Goal: Task Accomplishment & Management: Complete application form

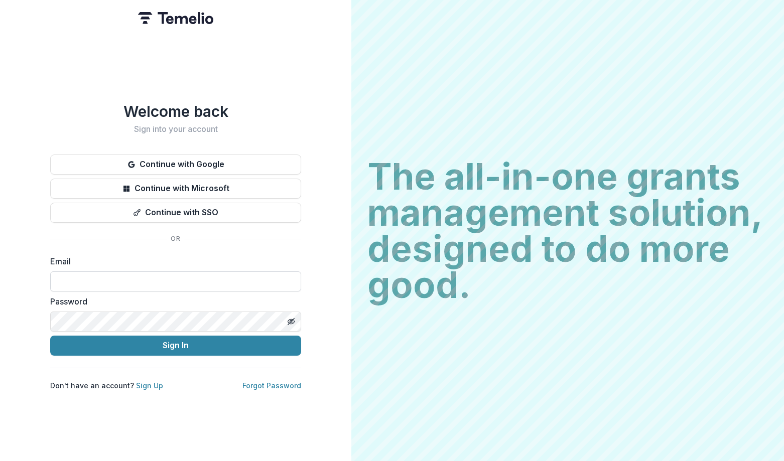
click at [151, 274] on input at bounding box center [175, 282] width 251 height 20
type input "**********"
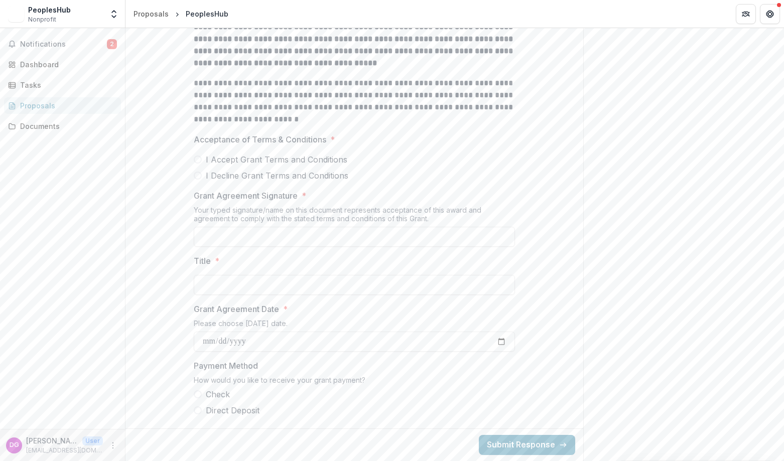
scroll to position [503, 0]
click at [249, 162] on span "I Accept Grant Terms and Conditions" at bounding box center [277, 160] width 142 height 12
click at [249, 234] on input "Grant Agreement Signature *" at bounding box center [354, 237] width 321 height 20
type input "**********"
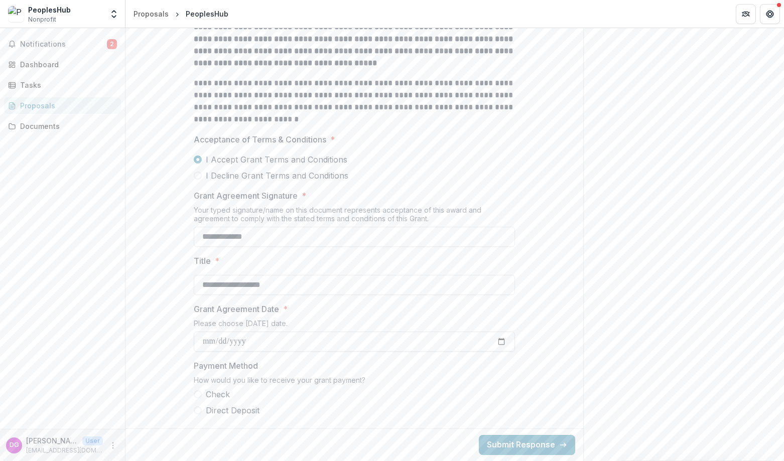
click at [298, 346] on input "Grant Agreement Date *" at bounding box center [354, 342] width 321 height 20
click at [293, 343] on input "Grant Agreement Date *" at bounding box center [354, 342] width 321 height 20
type input "**********"
click at [203, 408] on label "Direct Deposit" at bounding box center [354, 410] width 321 height 12
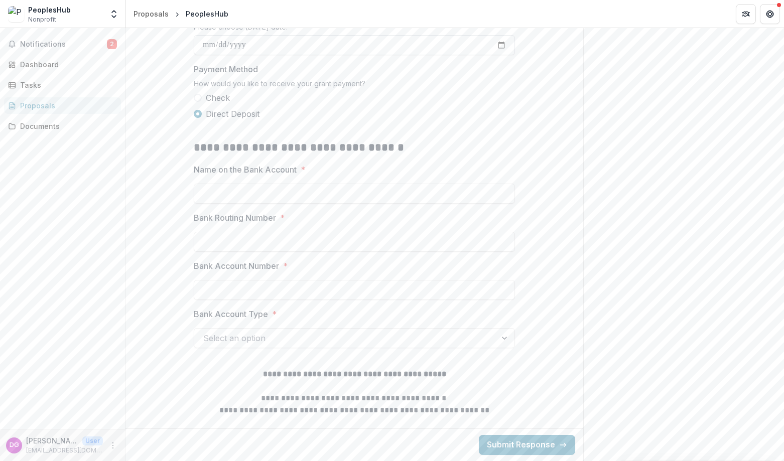
scroll to position [800, 0]
click at [288, 184] on input "Name on the Bank Account *" at bounding box center [354, 194] width 321 height 20
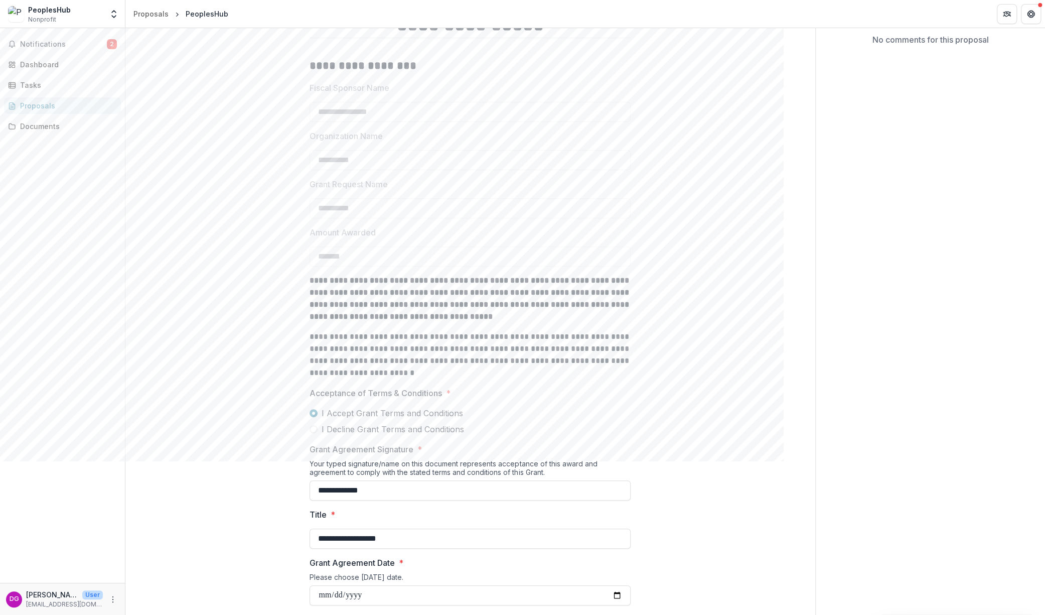
scroll to position [204, 0]
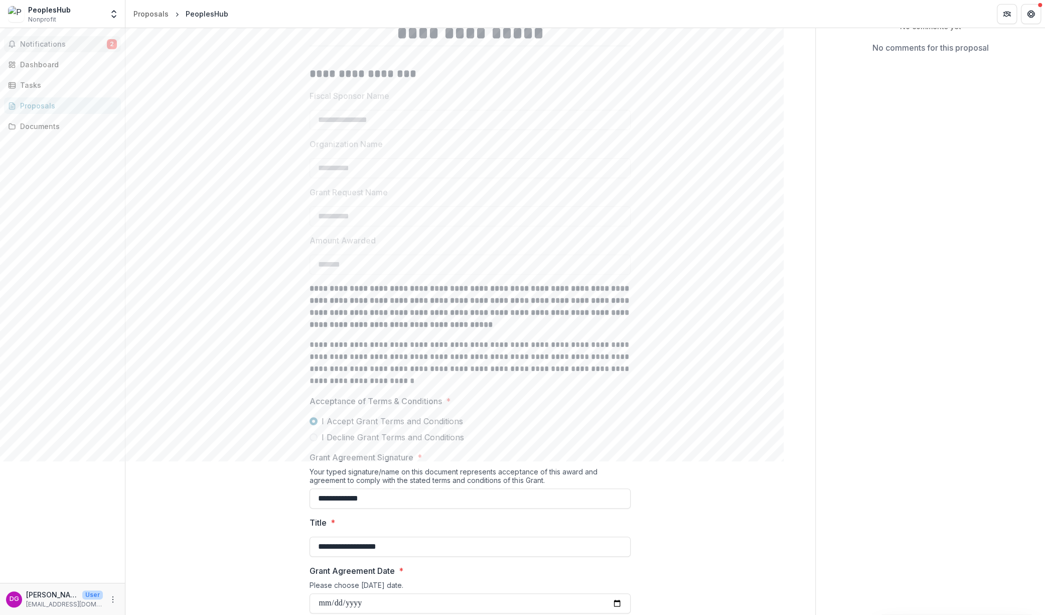
click at [45, 46] on span "Notifications" at bounding box center [63, 44] width 87 height 9
click at [46, 122] on div "Documents" at bounding box center [66, 126] width 93 height 11
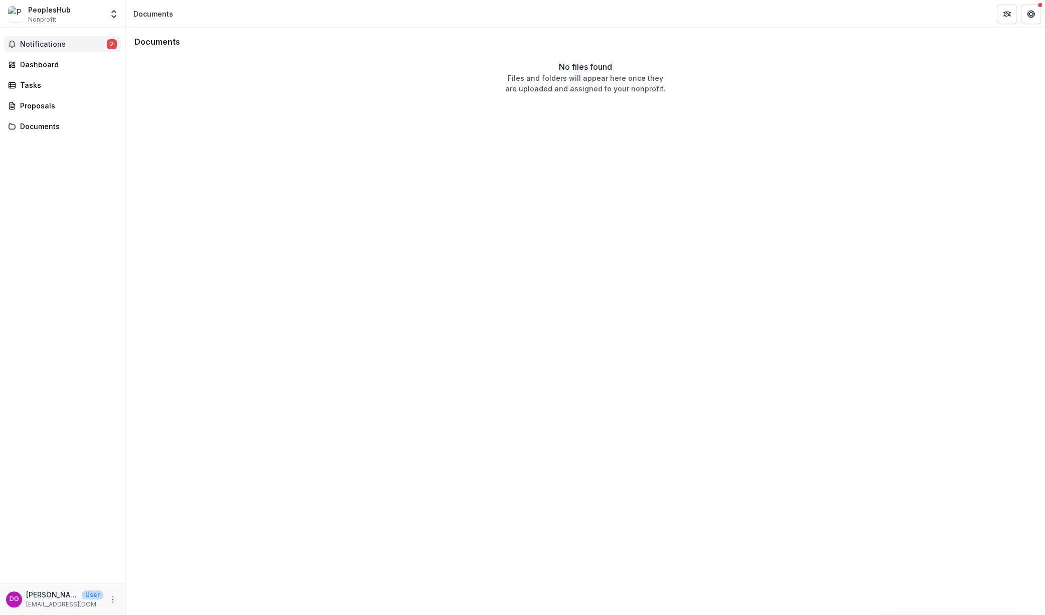
click at [55, 40] on span "Notifications" at bounding box center [63, 44] width 87 height 9
click at [42, 69] on div "Dashboard" at bounding box center [66, 64] width 93 height 11
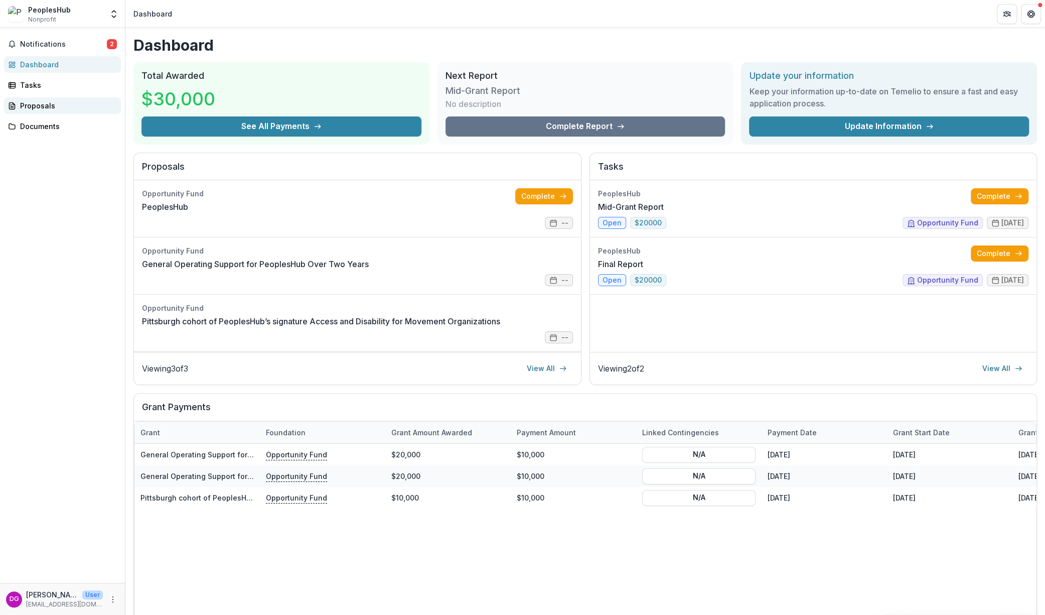
click at [76, 108] on div "Proposals" at bounding box center [66, 105] width 93 height 11
